Goal: Browse casually: Explore the website without a specific task or goal

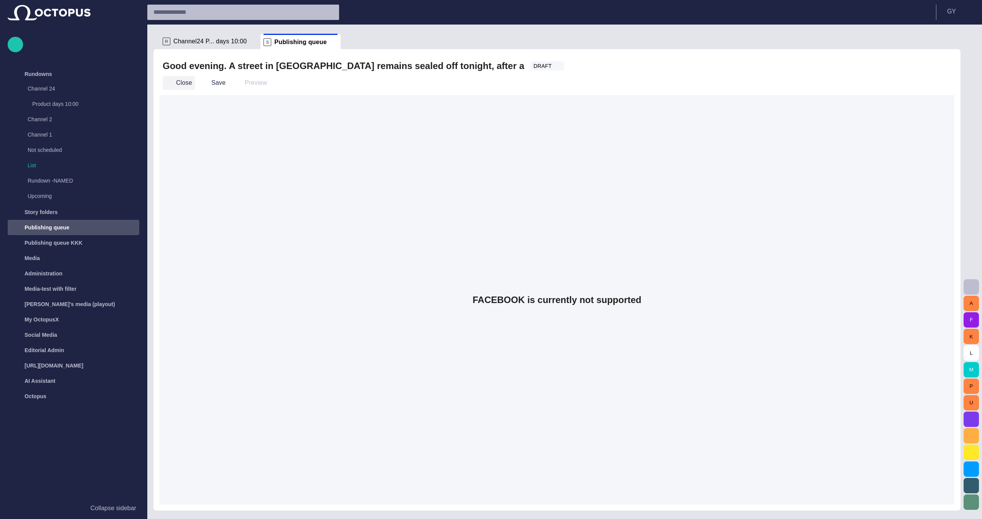
click at [187, 85] on button "Close" at bounding box center [179, 83] width 32 height 14
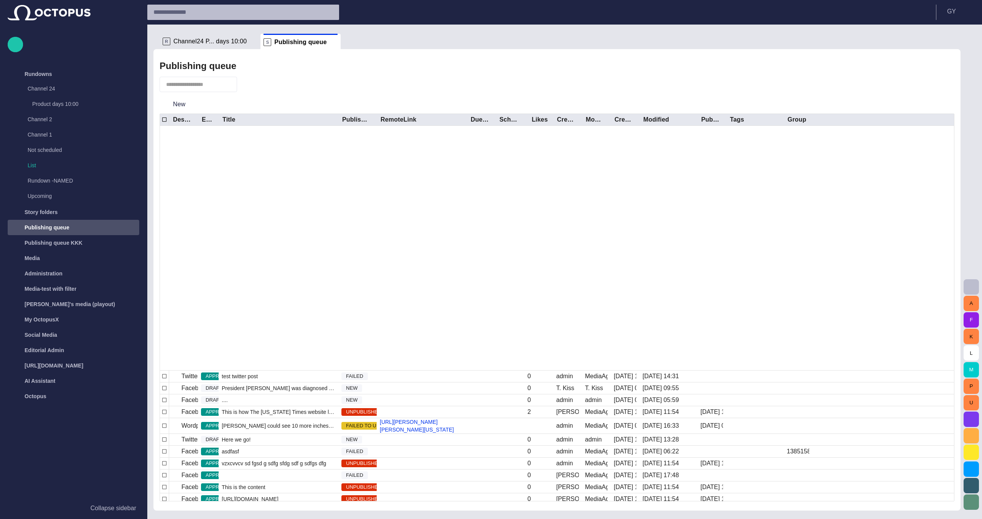
scroll to position [1524, 0]
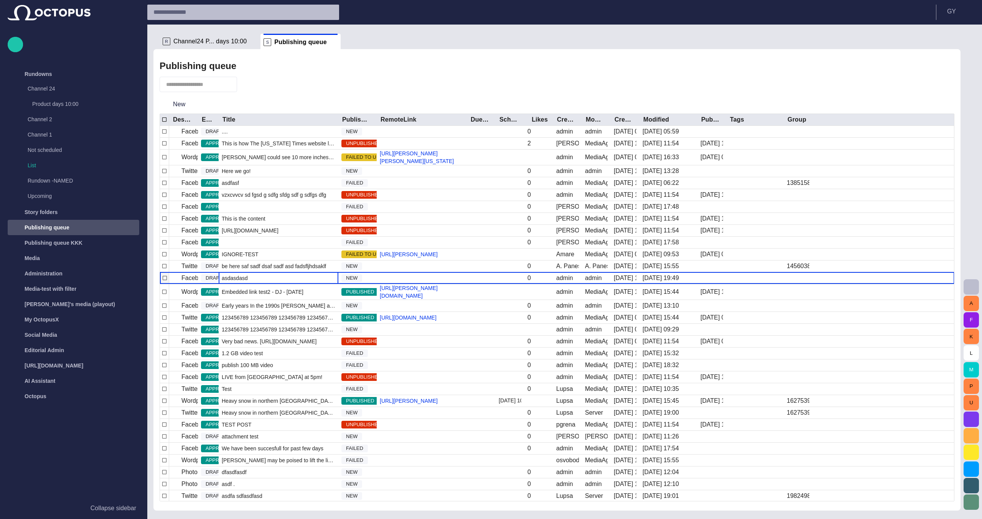
click at [286, 284] on div "asdasdasd" at bounding box center [279, 278] width 120 height 12
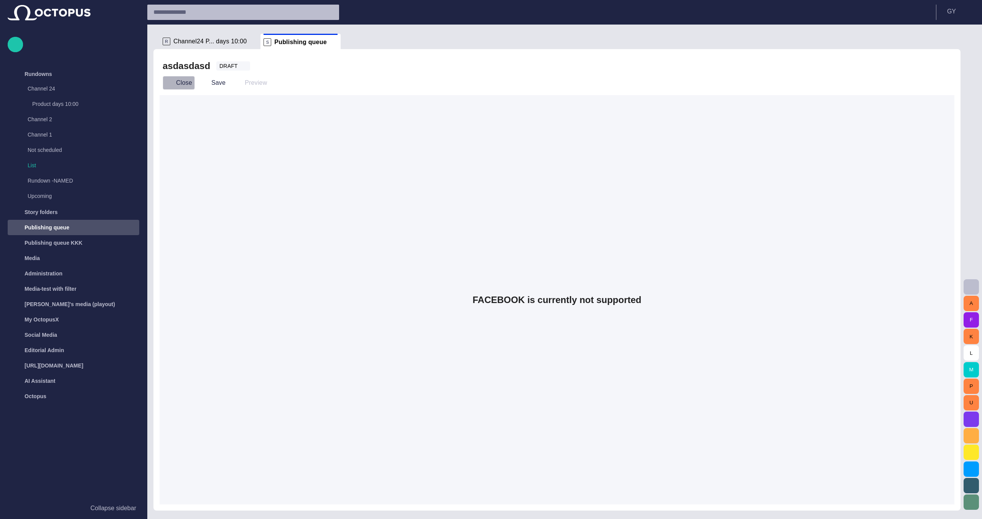
click at [178, 81] on button "Close" at bounding box center [179, 83] width 32 height 14
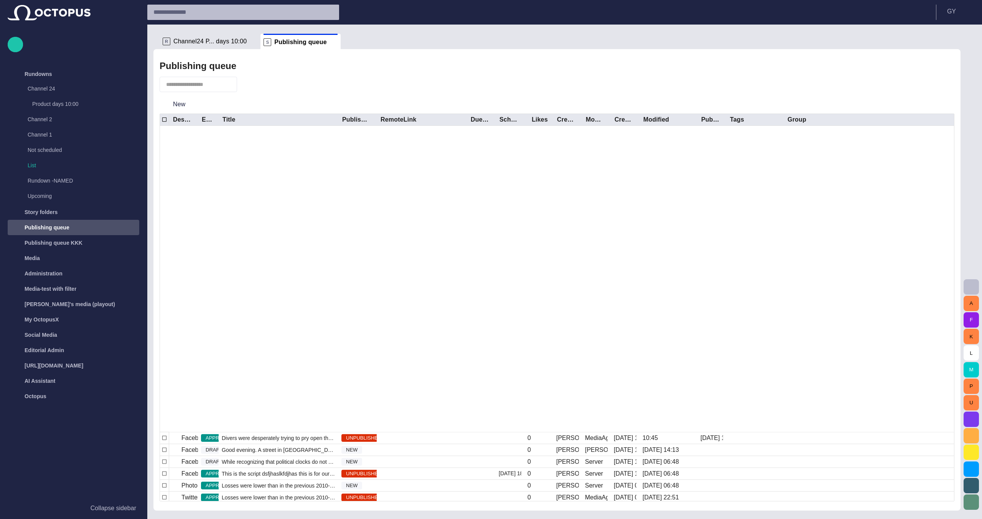
scroll to position [558, 0]
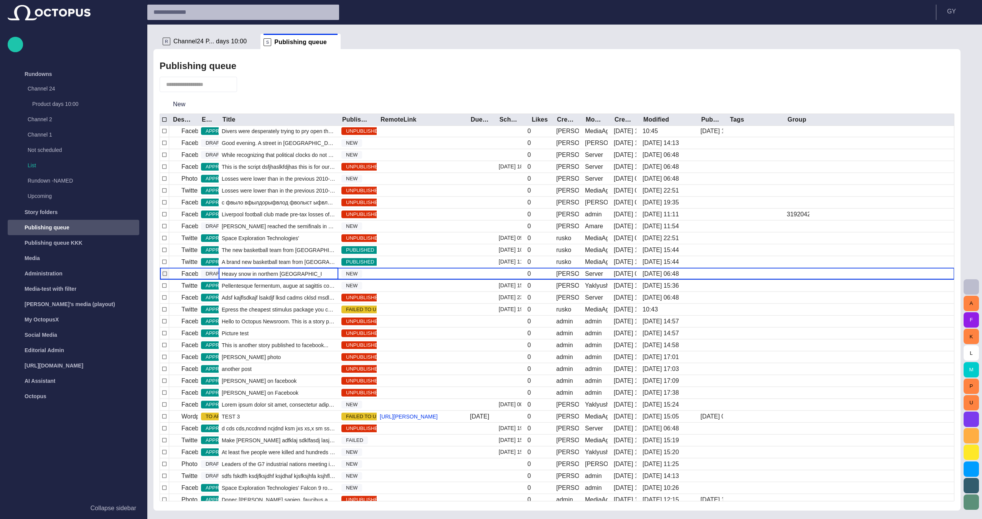
click at [260, 275] on span "Heavy snow in northern [GEOGRAPHIC_DATA] claimed the lives of eight people over…" at bounding box center [279, 274] width 114 height 8
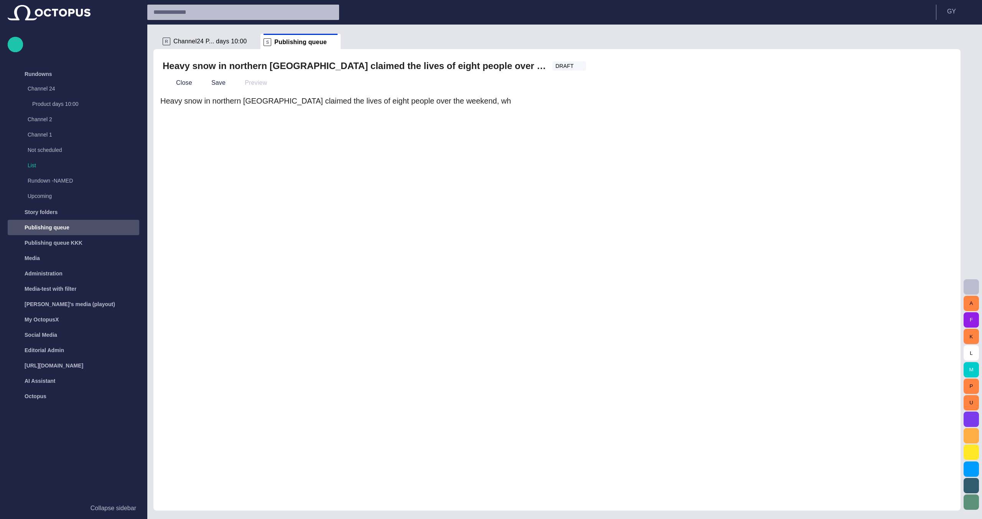
click at [375, 220] on div "Heavy snow in northern [GEOGRAPHIC_DATA] claimed the lives of eight people over…" at bounding box center [557, 299] width 795 height 409
click at [185, 84] on button "Close" at bounding box center [179, 83] width 32 height 14
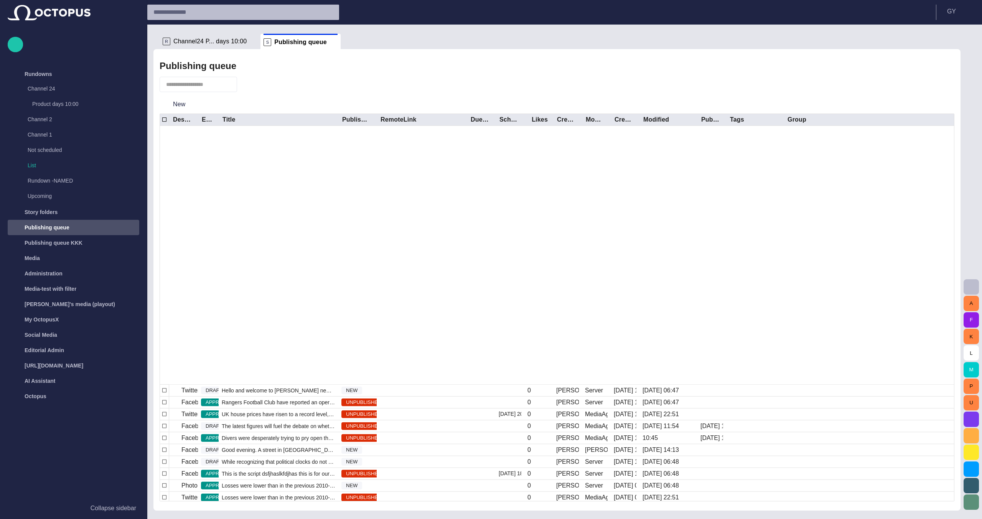
scroll to position [558, 0]
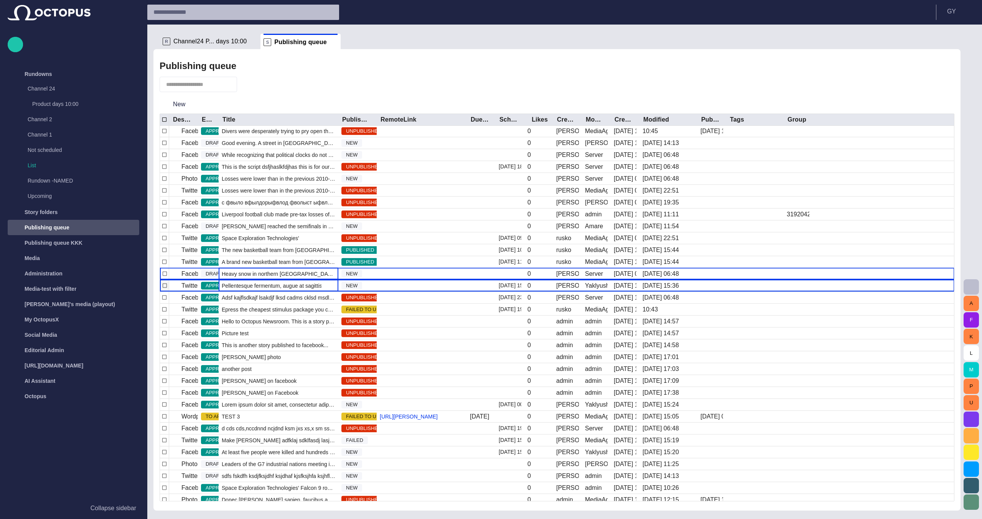
click at [293, 286] on span "Pellentesque fermentum, augue at sagittis convallis, ipsum leo egestas purus, i…" at bounding box center [279, 286] width 114 height 8
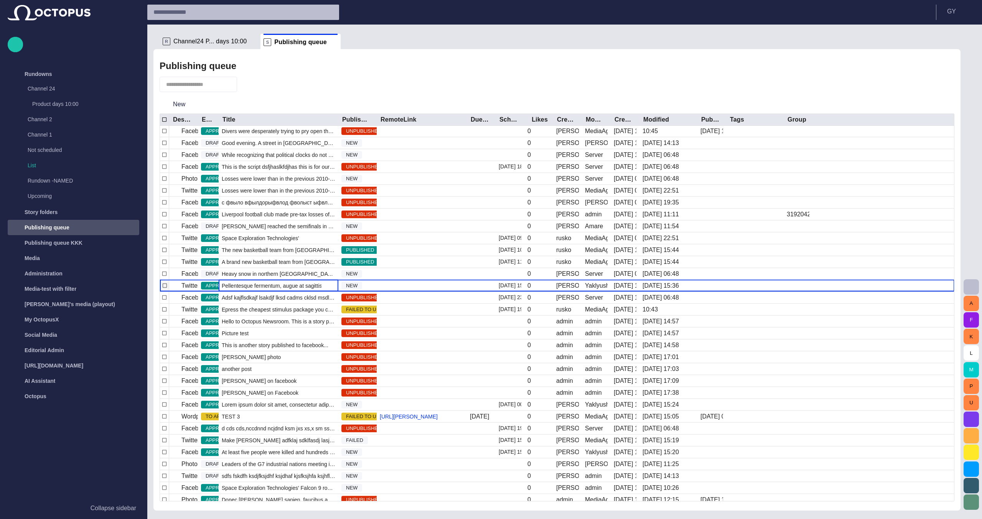
click at [293, 286] on span "Pellentesque fermentum, augue at sagittis convallis, ipsum leo egestas purus, i…" at bounding box center [279, 286] width 114 height 8
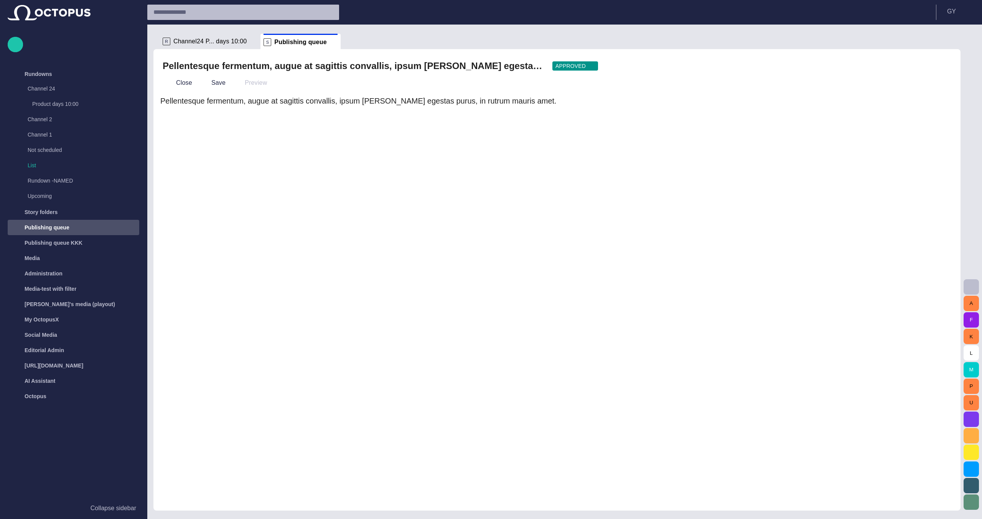
click at [679, 132] on div "Pellentesque fermentum, augue at sagittis convallis, ipsum [PERSON_NAME] egesta…" at bounding box center [557, 299] width 795 height 409
click at [186, 85] on button "Close" at bounding box center [179, 83] width 32 height 14
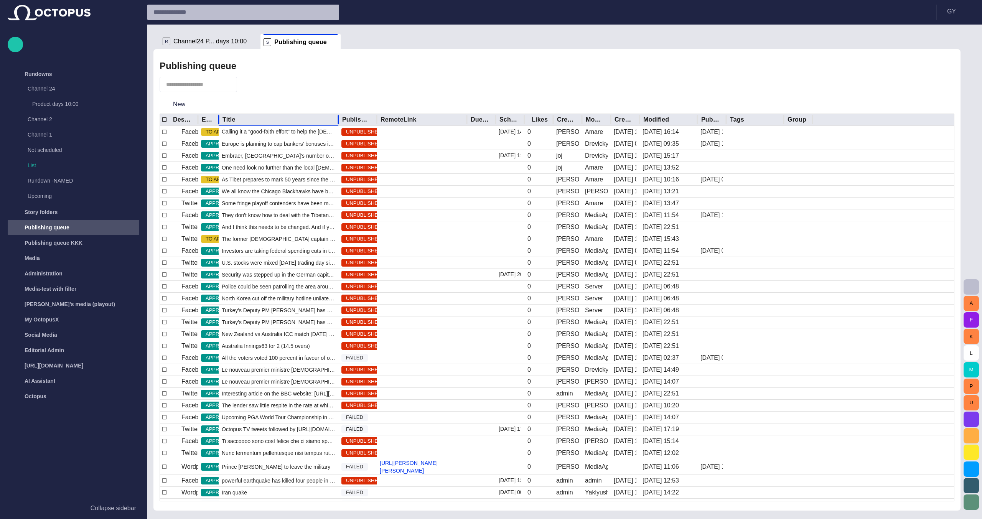
click at [235, 117] on div "Title" at bounding box center [239, 120] width 35 height 8
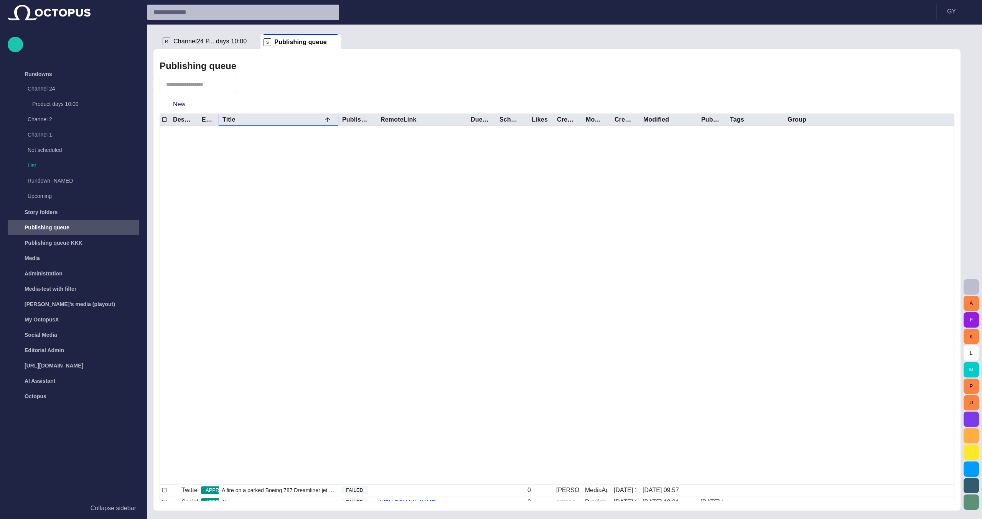
scroll to position [343, 0]
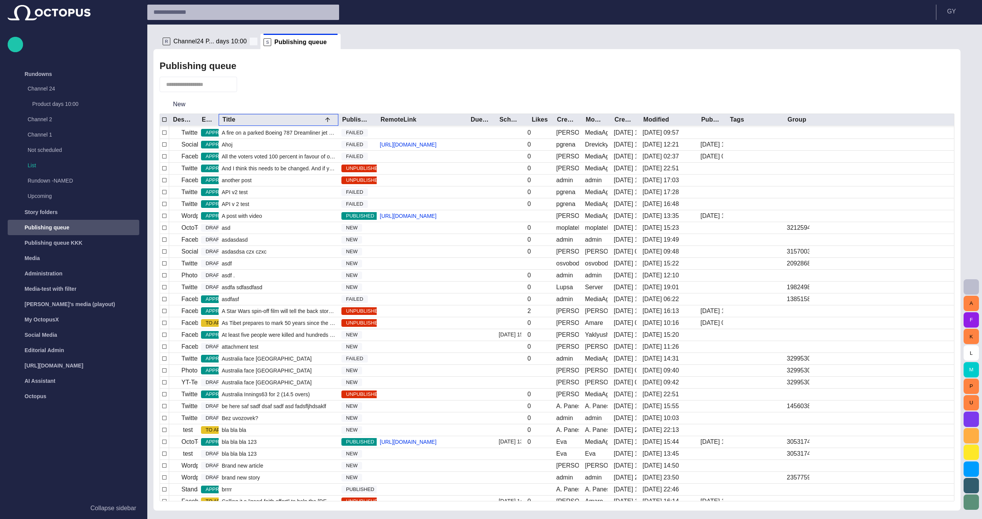
click at [250, 43] on span at bounding box center [254, 42] width 8 height 8
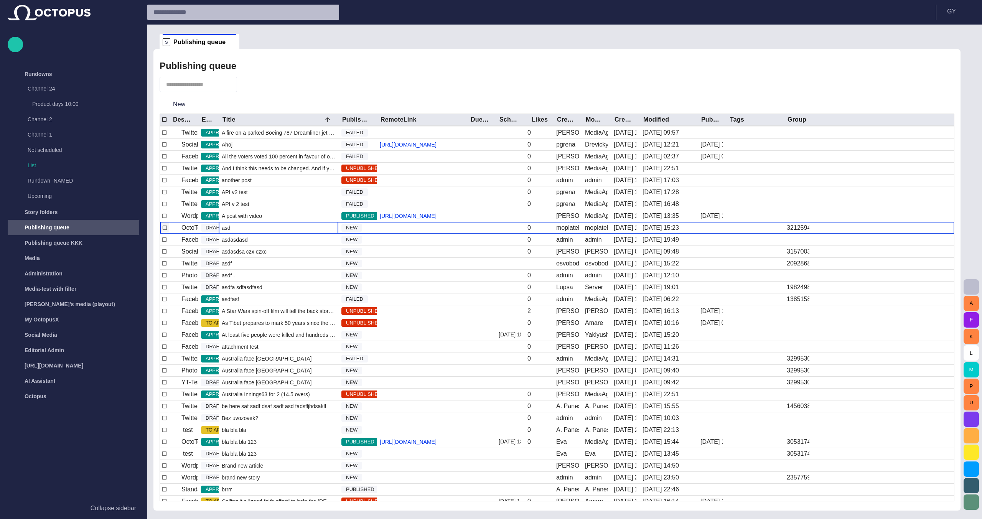
click at [243, 234] on div "asd" at bounding box center [279, 228] width 120 height 12
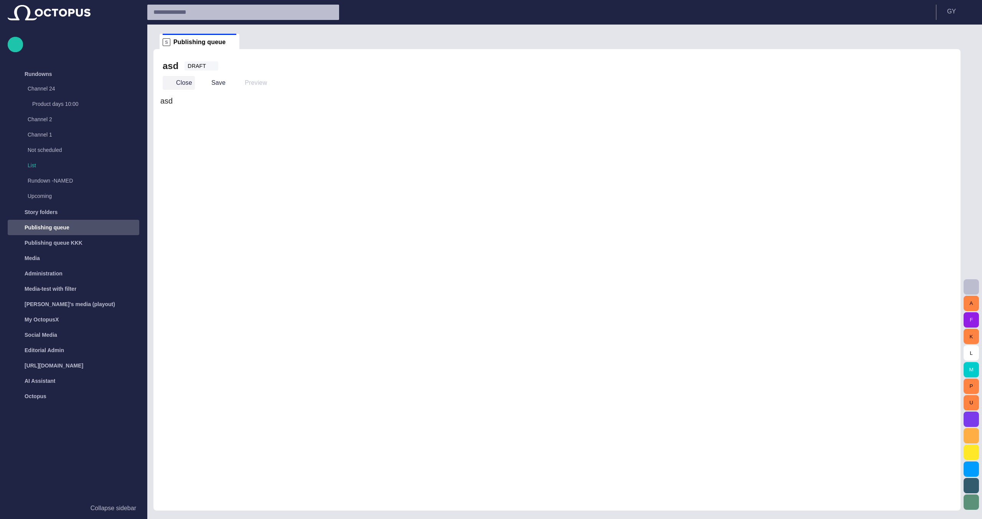
click at [180, 87] on button "Close" at bounding box center [179, 83] width 32 height 14
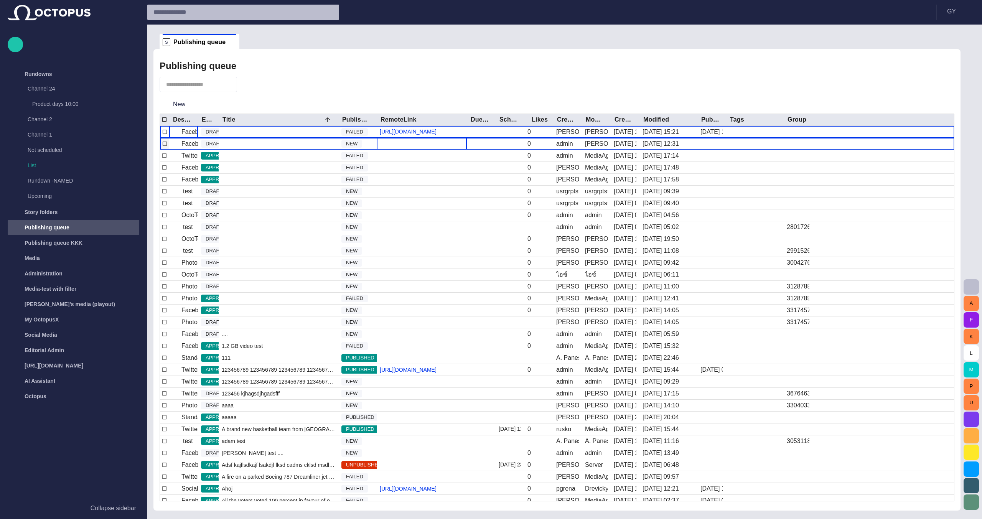
click at [463, 143] on div at bounding box center [422, 144] width 90 height 12
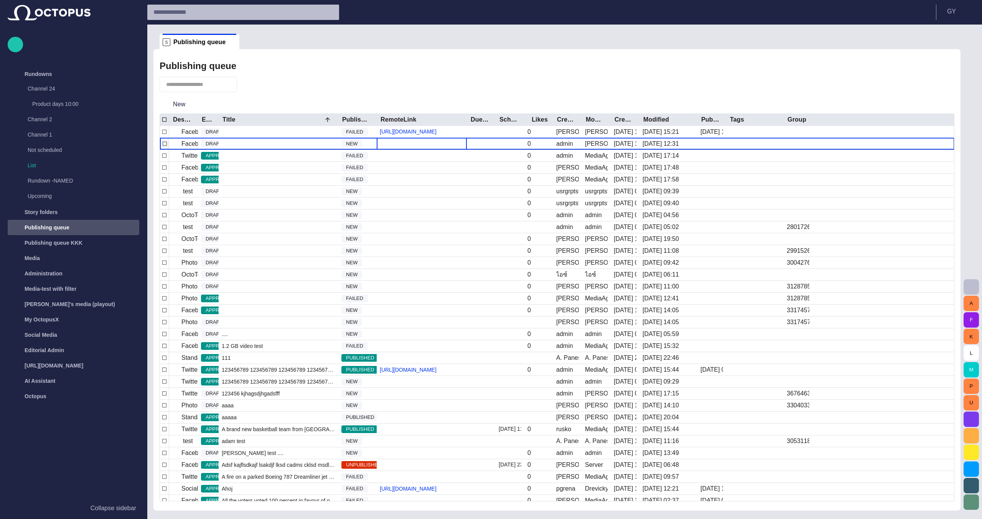
click at [463, 143] on div at bounding box center [422, 144] width 90 height 12
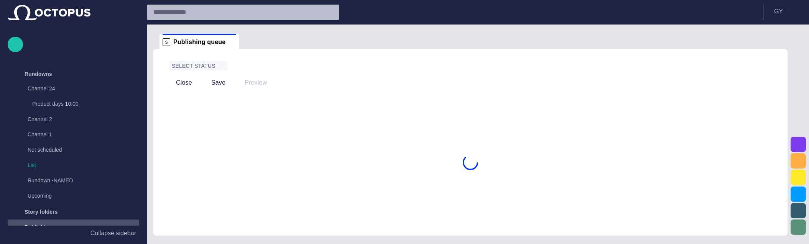
scroll to position [153, 0]
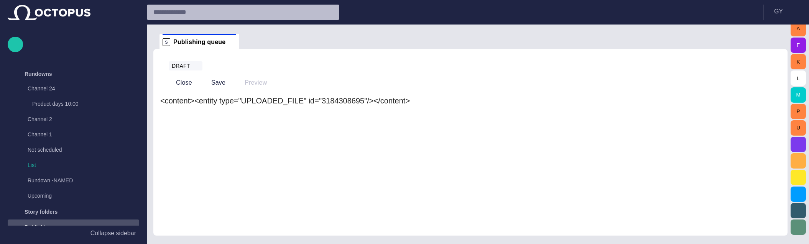
scroll to position [153, 0]
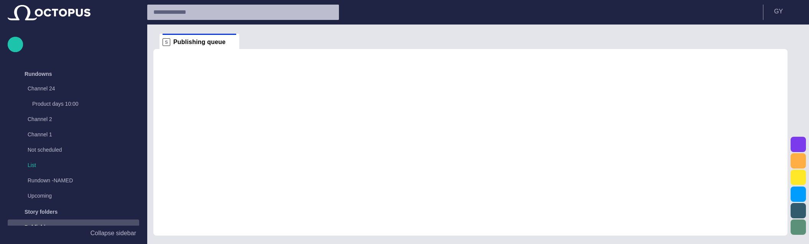
scroll to position [153, 0]
